Goal: Navigation & Orientation: Understand site structure

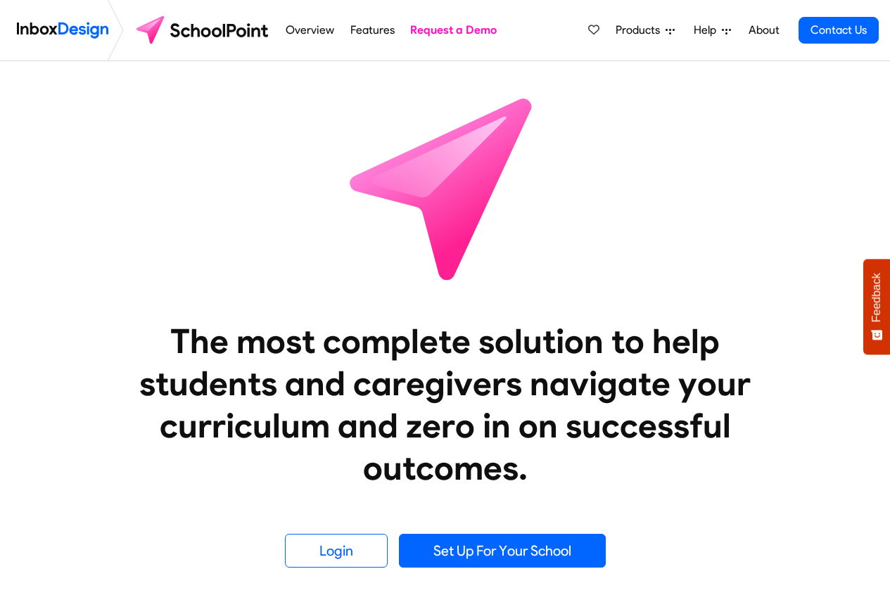
click at [77, 29] on img at bounding box center [62, 30] width 91 height 28
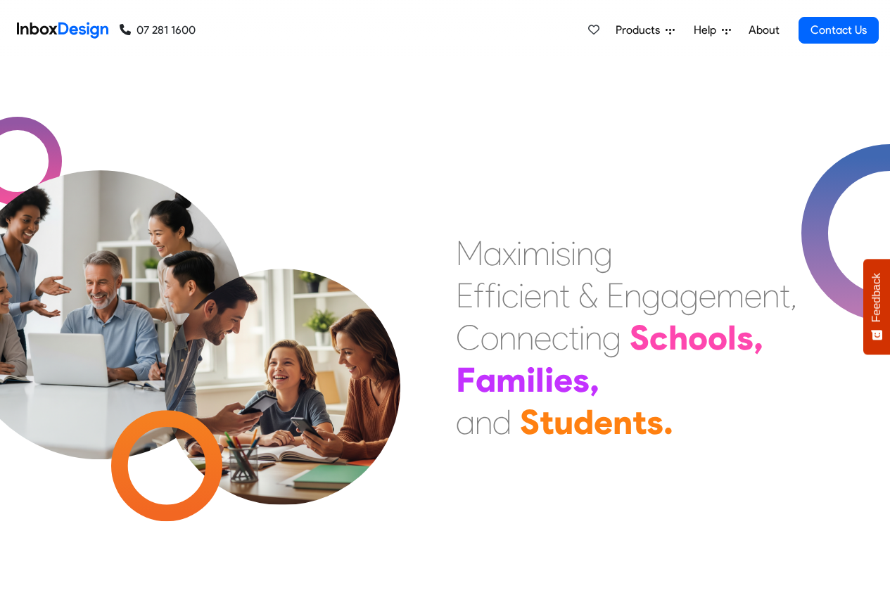
click at [762, 30] on link "About" at bounding box center [763, 30] width 39 height 28
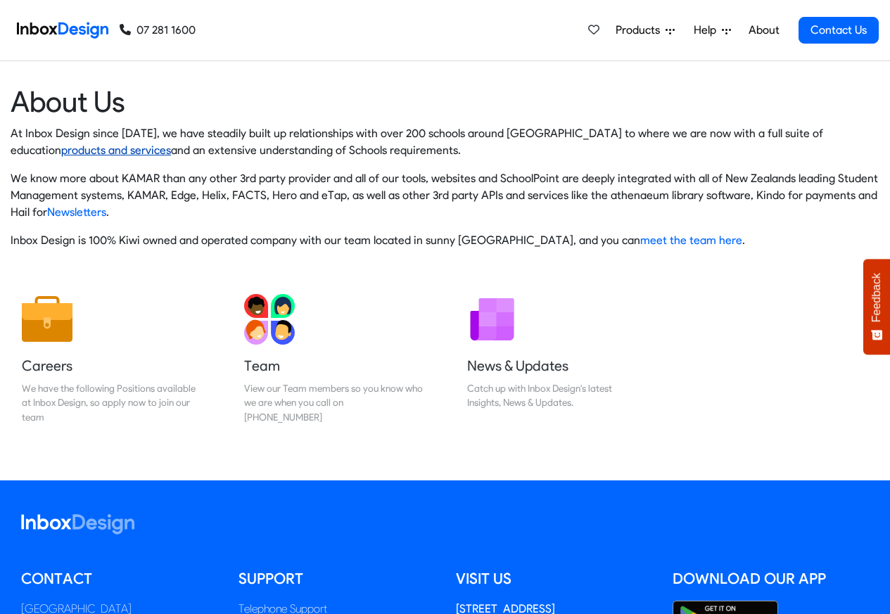
click at [171, 143] on link "products and services" at bounding box center [116, 149] width 110 height 13
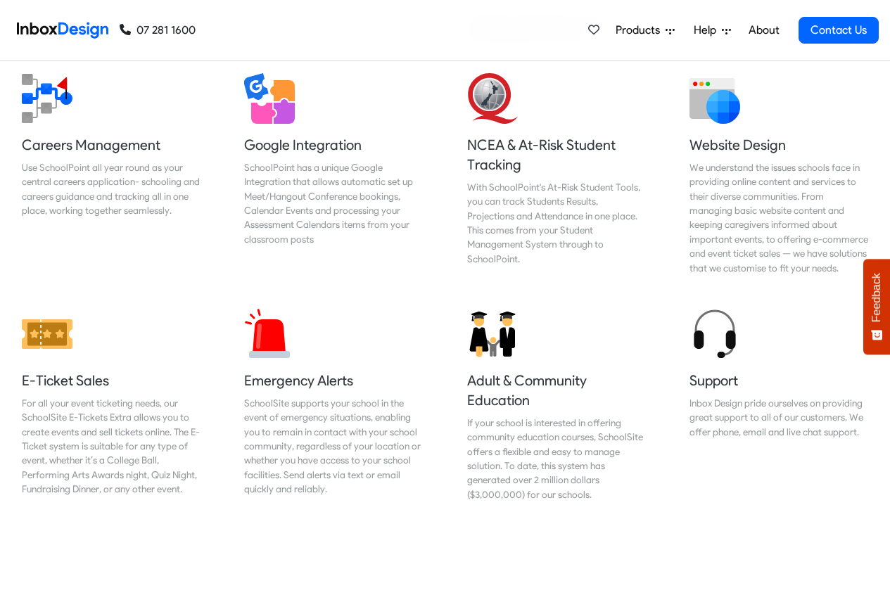
scroll to position [127, 0]
